Goal: Task Accomplishment & Management: Manage account settings

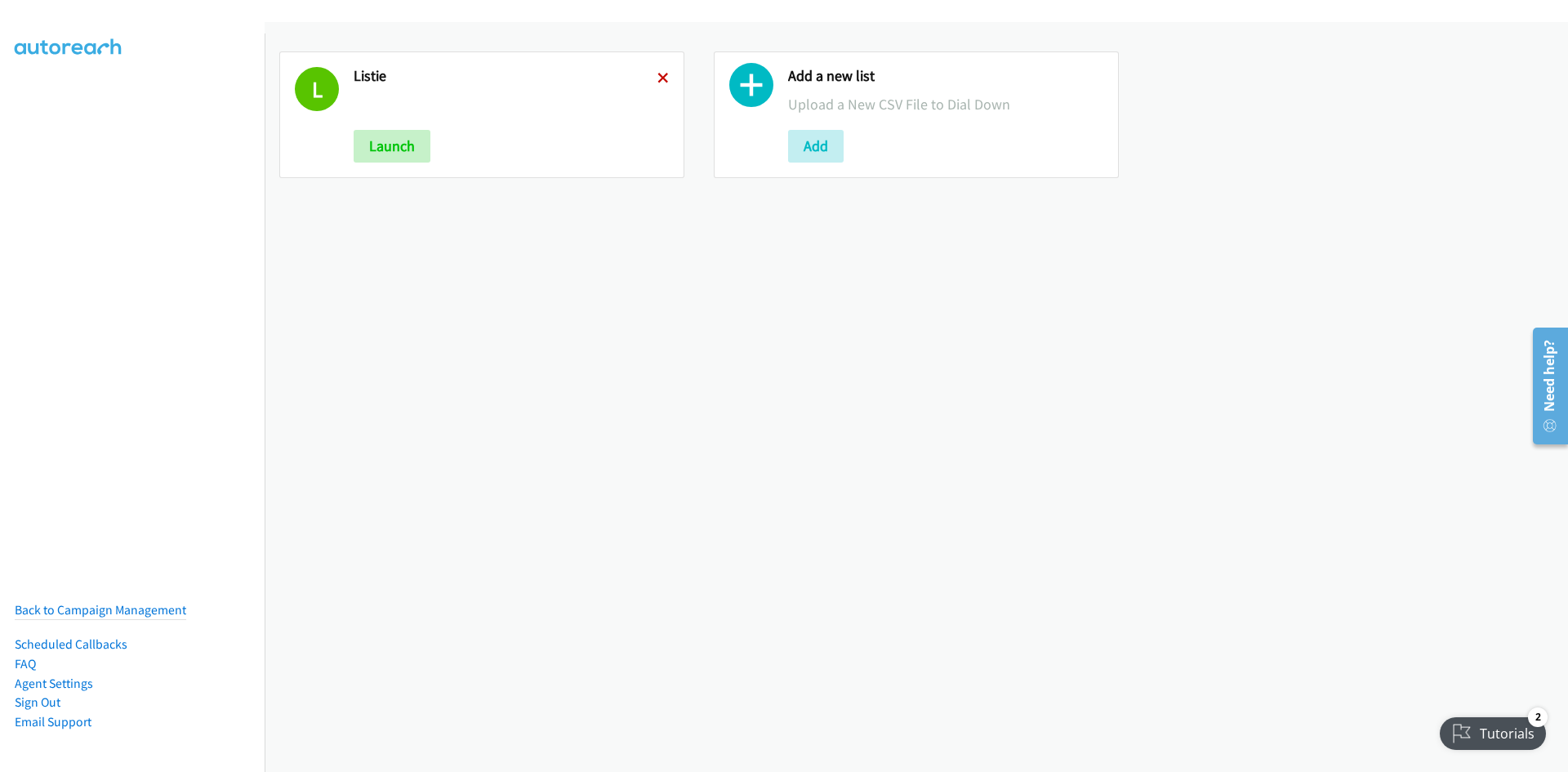
click at [657, 78] on icon at bounding box center [663, 80] width 12 height 12
